Goal: Information Seeking & Learning: Learn about a topic

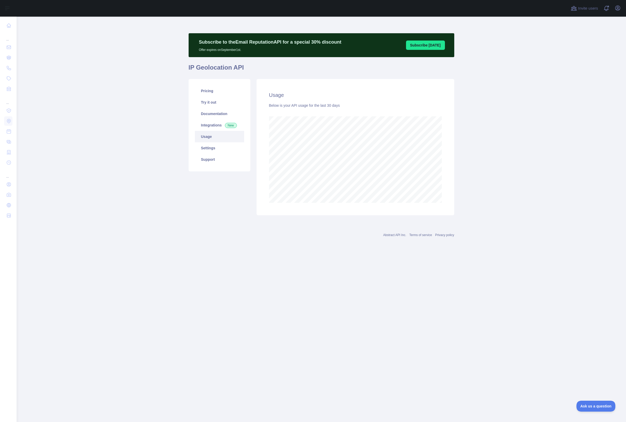
scroll to position [405, 609]
click at [212, 127] on link "Integrations New" at bounding box center [219, 124] width 49 height 11
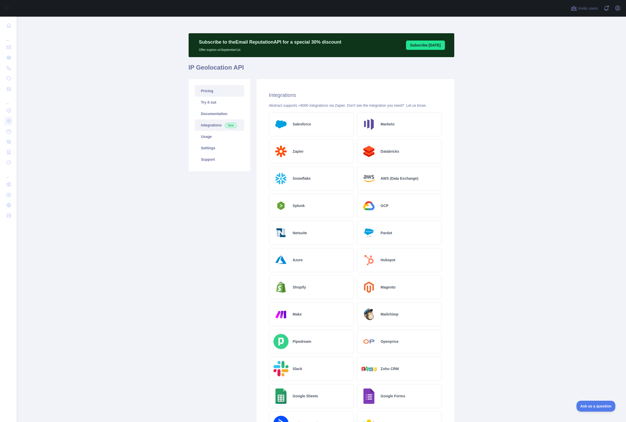
click at [207, 89] on link "Pricing" at bounding box center [219, 90] width 49 height 11
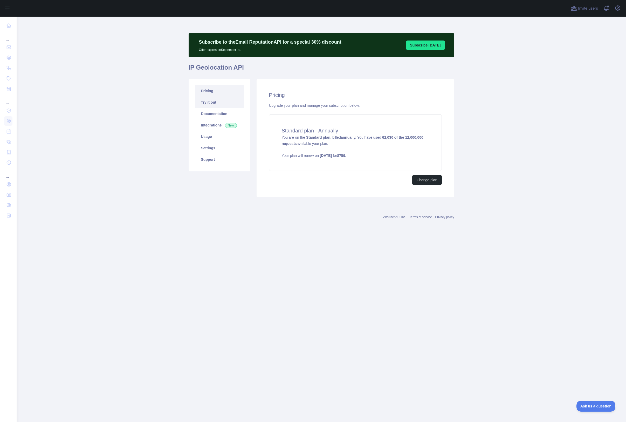
click at [210, 102] on link "Try it out" at bounding box center [219, 102] width 49 height 11
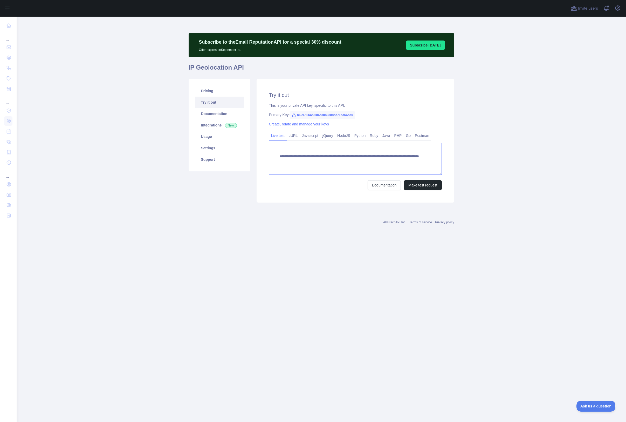
click at [411, 163] on textarea "**********" at bounding box center [355, 159] width 173 height 32
paste textarea
click at [416, 185] on button "Make test request" at bounding box center [423, 185] width 38 height 10
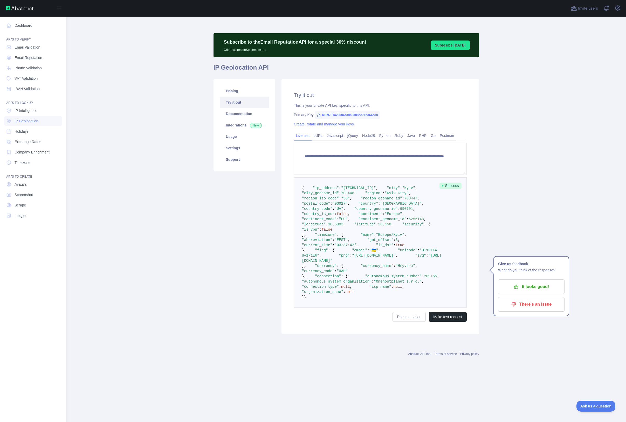
click at [51, 100] on div "API'S TO LOOKUP" at bounding box center [33, 99] width 58 height 10
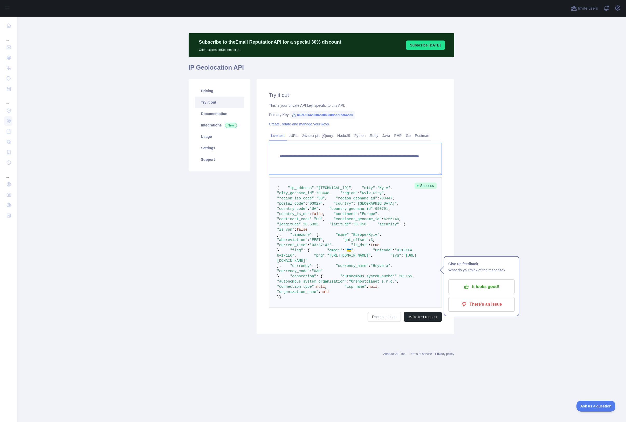
click at [410, 162] on textarea "**********" at bounding box center [355, 159] width 173 height 32
paste textarea "**********"
type textarea "**********"
click at [424, 321] on button "Make test request" at bounding box center [423, 317] width 38 height 10
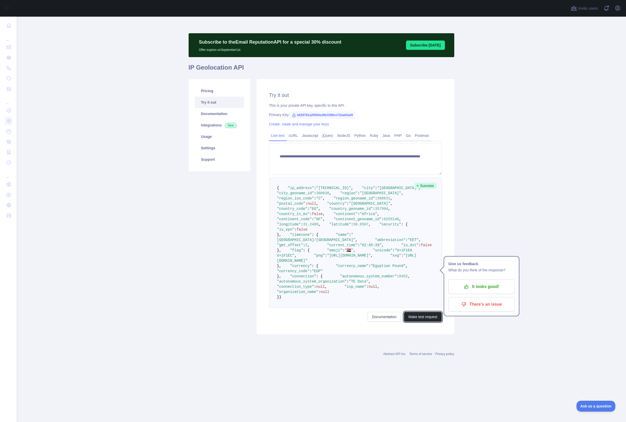
scroll to position [0, 0]
click at [209, 103] on link "Try it out" at bounding box center [219, 102] width 49 height 11
click at [204, 91] on link "Pricing" at bounding box center [219, 90] width 49 height 11
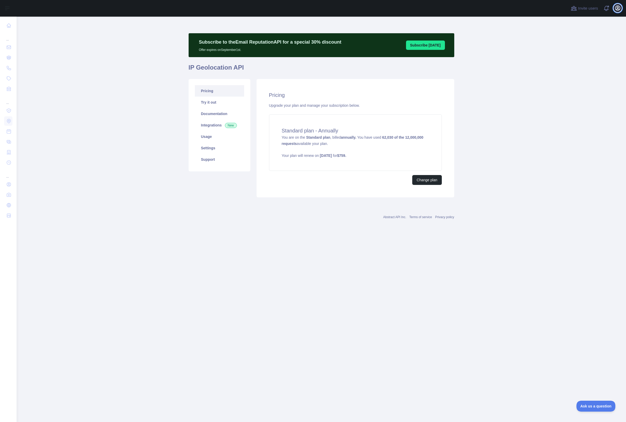
click at [616, 8] on icon "button" at bounding box center [618, 8] width 6 height 6
click at [577, 37] on link "Account settings" at bounding box center [593, 37] width 58 height 9
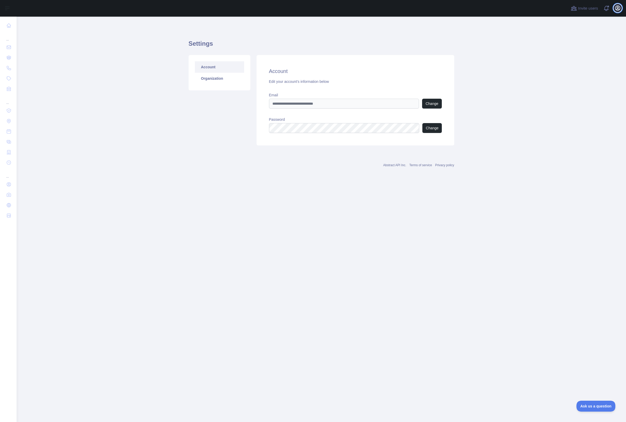
click at [619, 8] on icon "button" at bounding box center [618, 8] width 6 height 6
click at [574, 52] on button "Billing" at bounding box center [593, 56] width 58 height 9
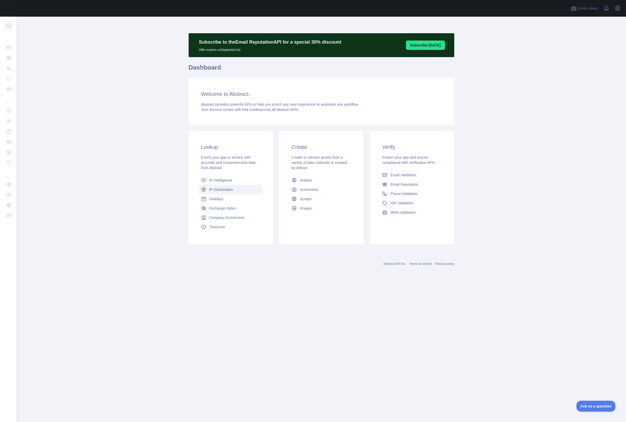
click at [226, 187] on span "IP Geolocation" at bounding box center [221, 189] width 24 height 5
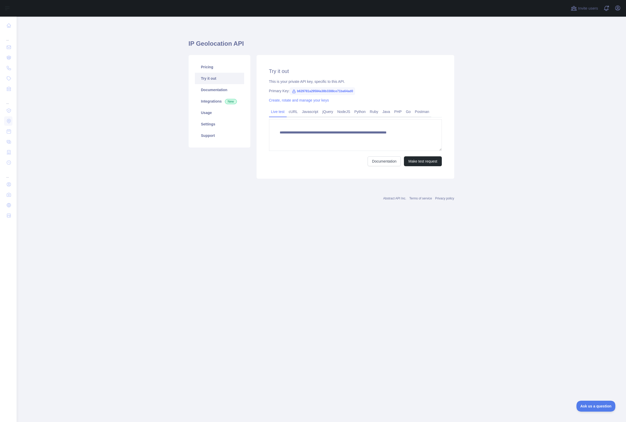
type textarea "**********"
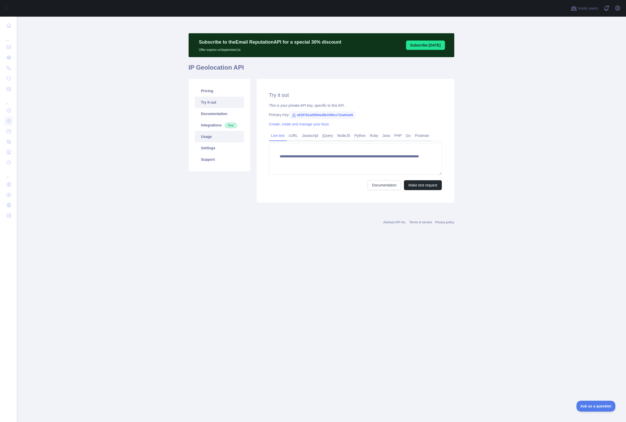
click at [212, 137] on link "Usage" at bounding box center [219, 136] width 49 height 11
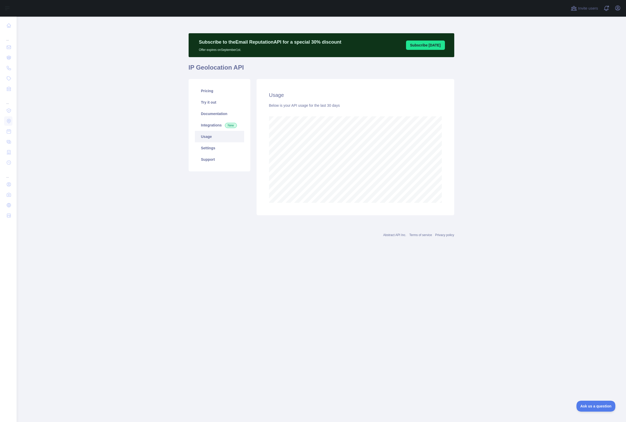
scroll to position [405, 609]
click at [258, 304] on main "Subscribe to the Email Reputation API for a special 30 % discount Offer expires…" at bounding box center [321, 219] width 609 height 405
click at [218, 136] on link "Usage" at bounding box center [219, 136] width 49 height 11
click at [76, 101] on main "Subscribe to the Email Reputation API for a special 30 % discount Offer expires…" at bounding box center [321, 219] width 609 height 405
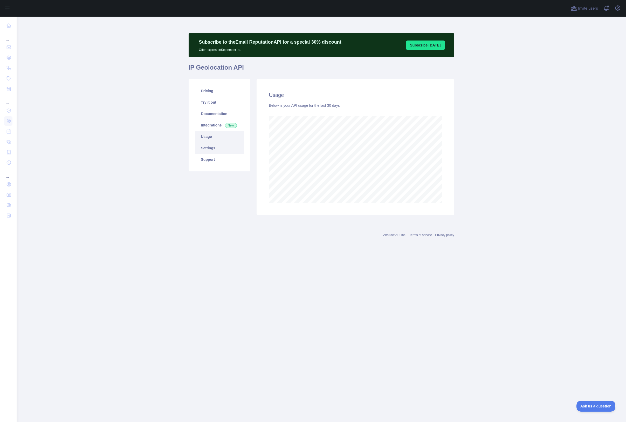
scroll to position [259026, 258822]
